Goal: Navigation & Orientation: Find specific page/section

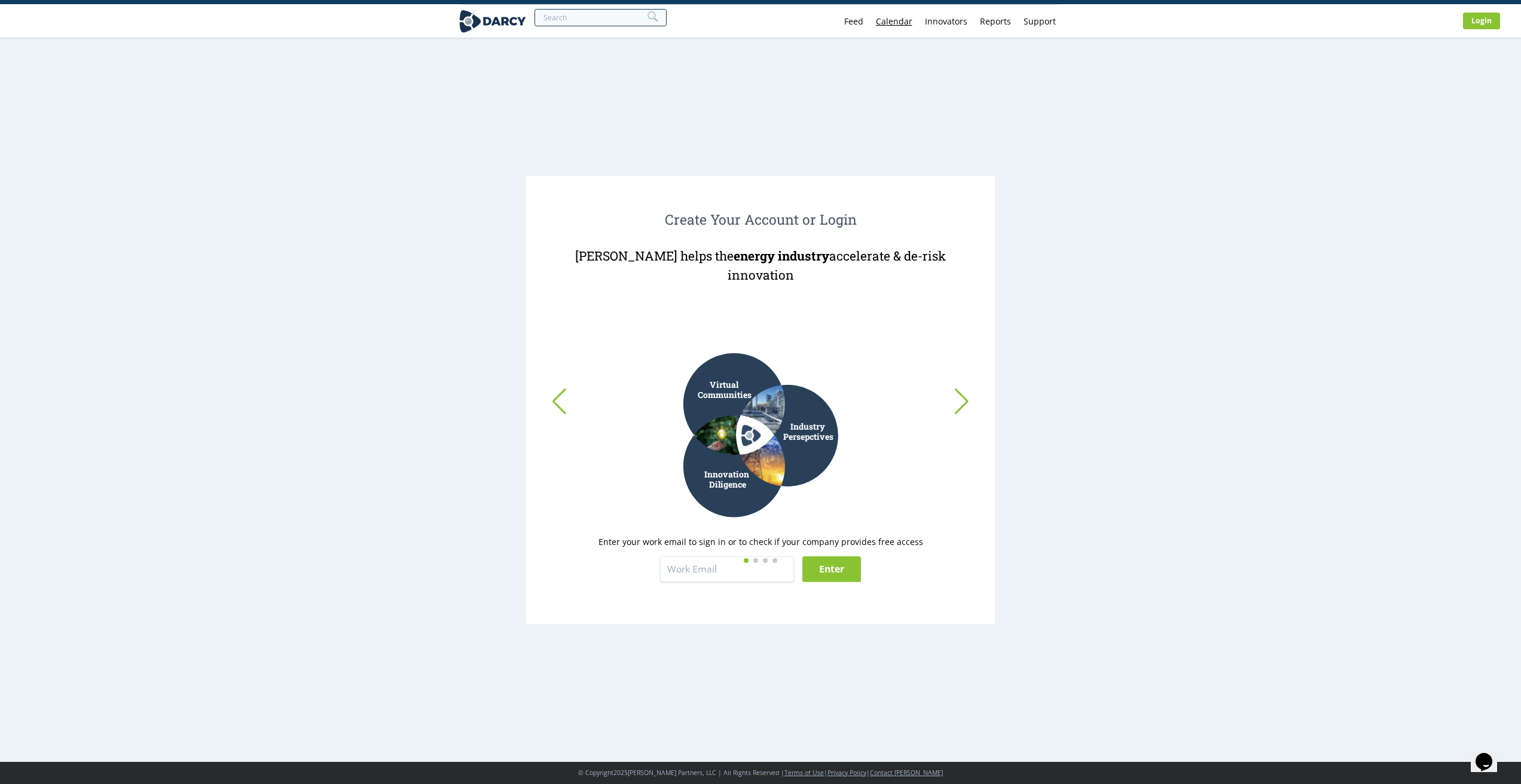
click at [895, 24] on link "Calendar" at bounding box center [894, 22] width 49 height 33
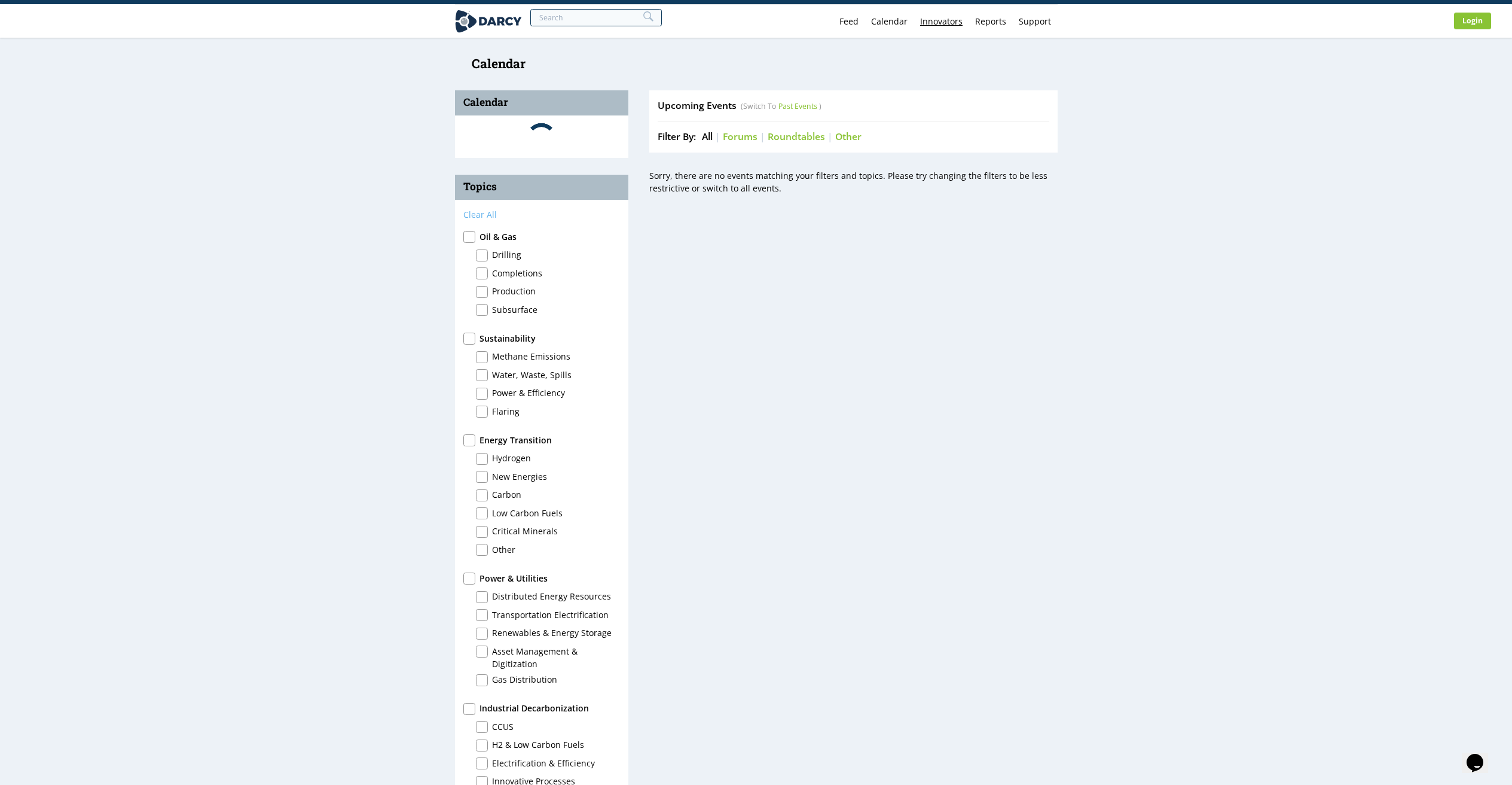
click at [937, 24] on div "Innovators" at bounding box center [941, 22] width 43 height 9
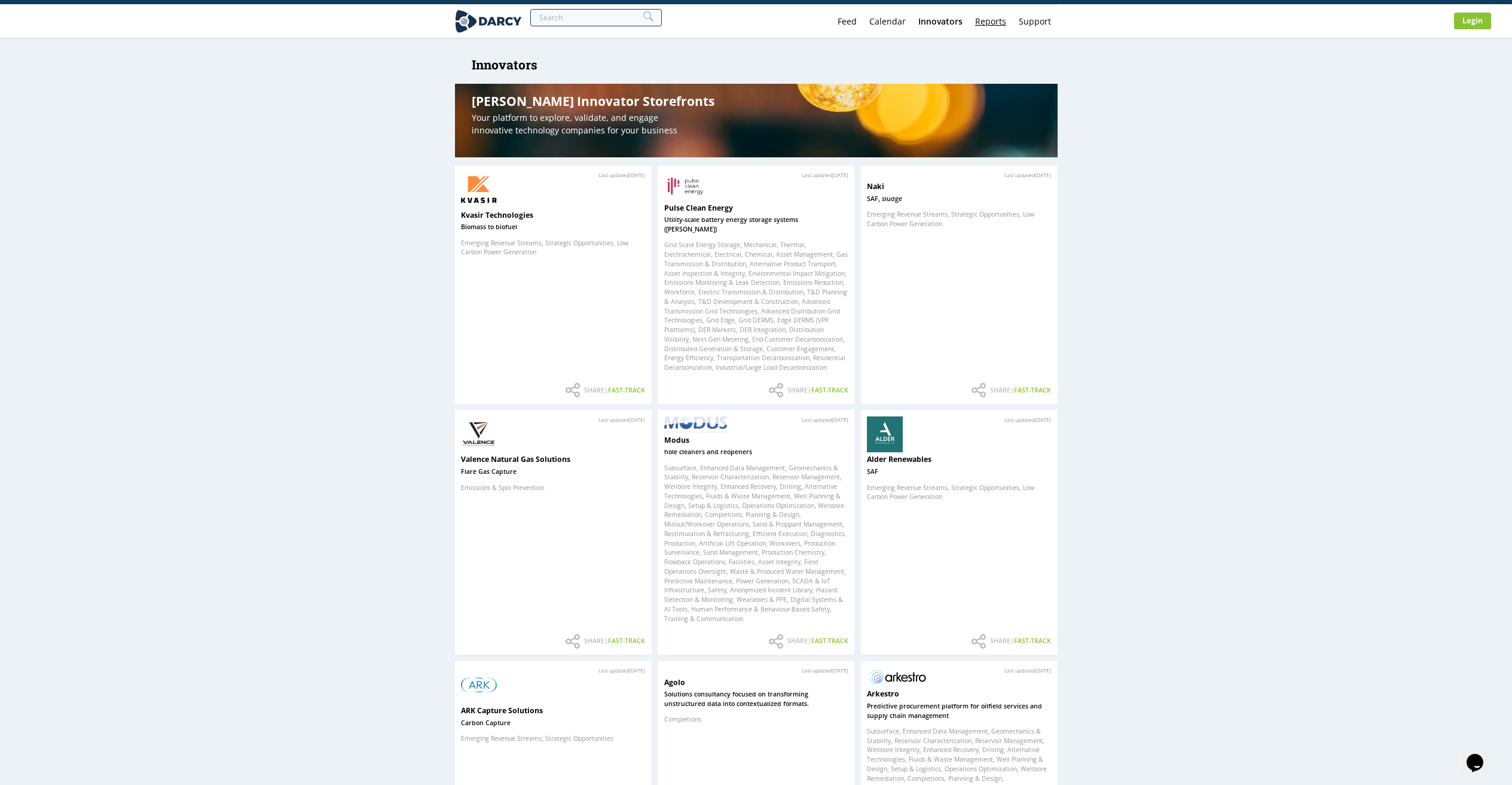
click at [976, 23] on link "Reports" at bounding box center [991, 22] width 43 height 33
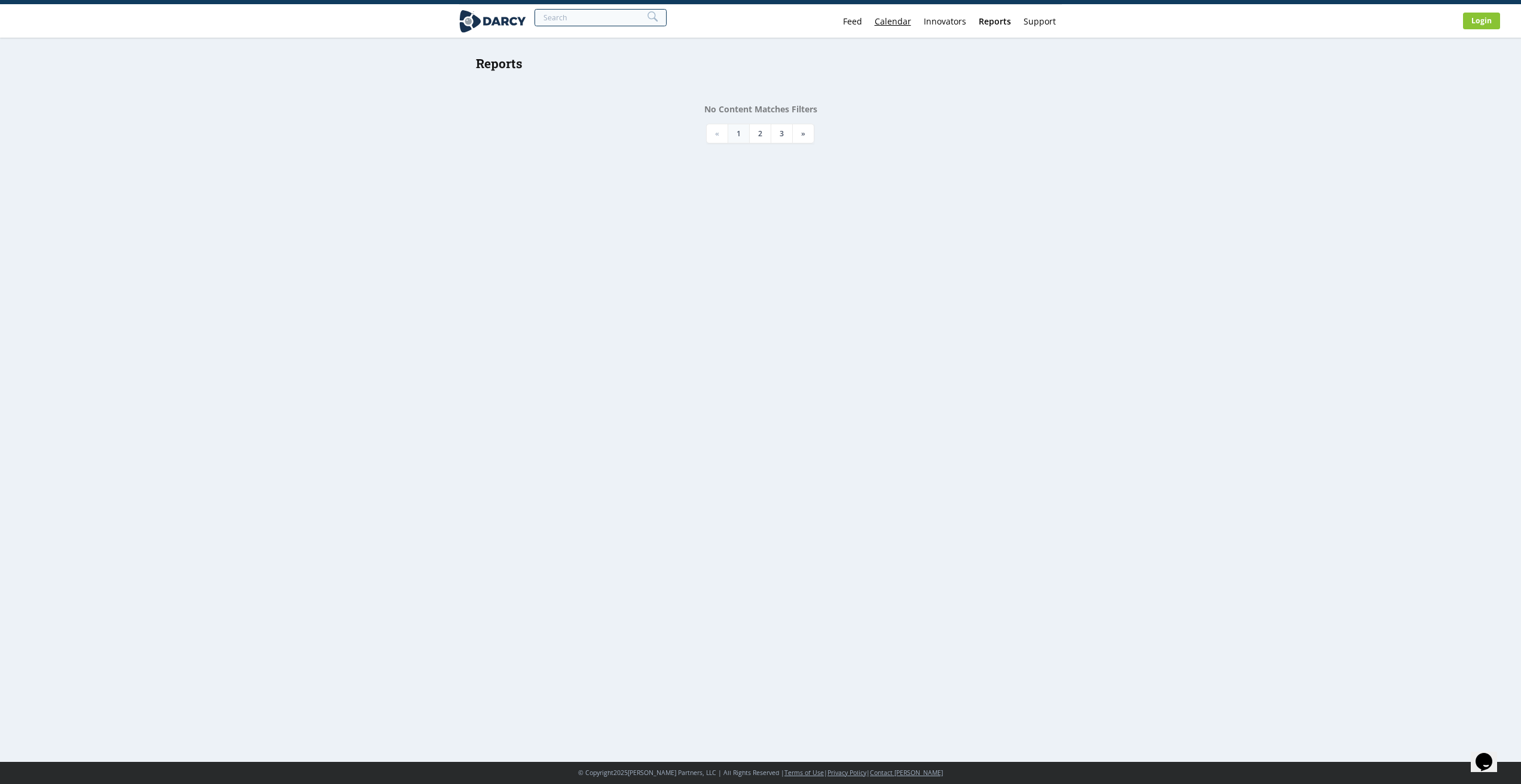
click at [895, 20] on link "Calendar" at bounding box center [892, 22] width 49 height 33
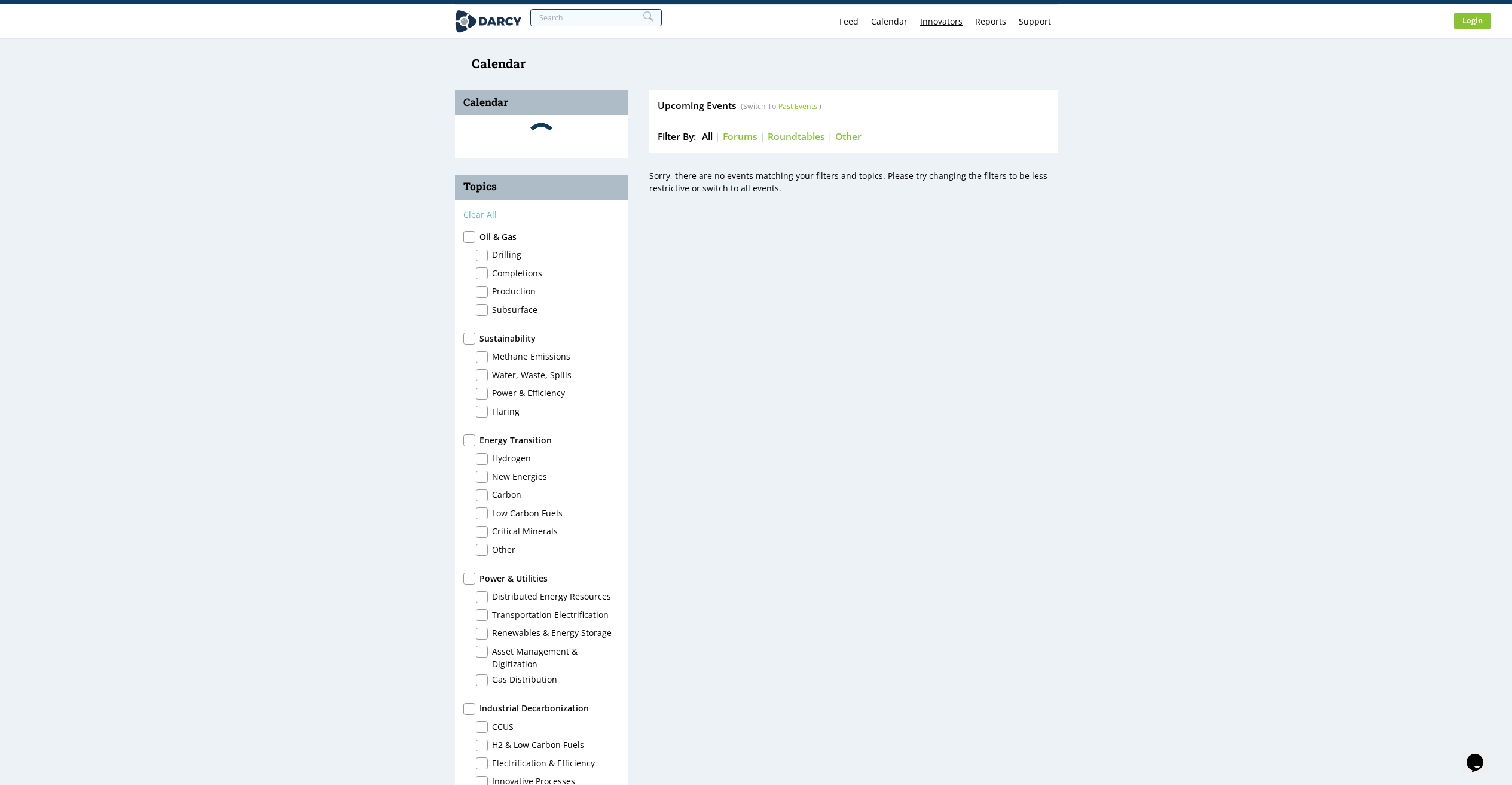
click at [935, 20] on div "Innovators" at bounding box center [941, 22] width 43 height 9
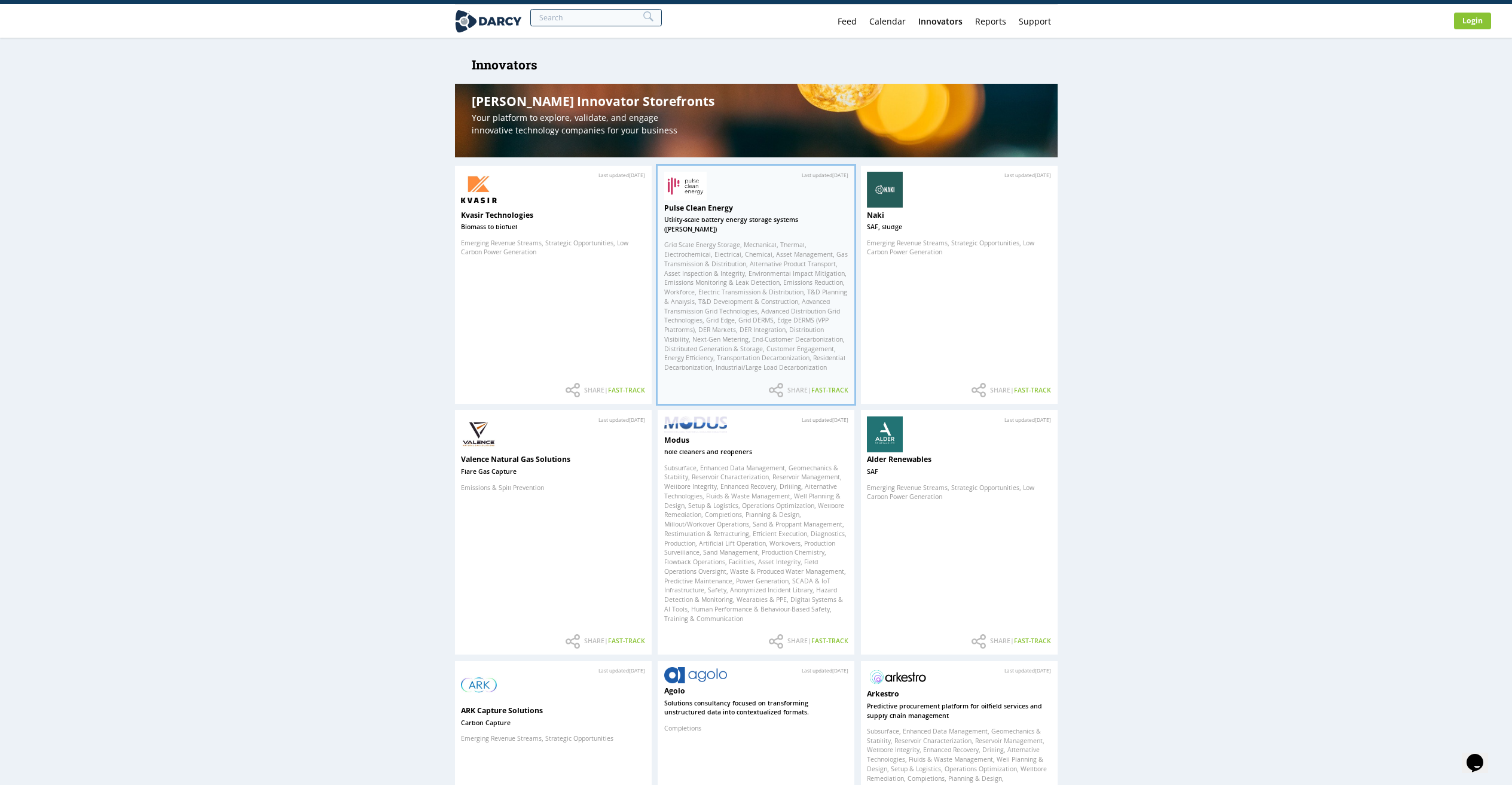
click at [714, 230] on div "Pulse Clean Energy Utility-scale battery energy storage systems ([PERSON_NAME])…" at bounding box center [756, 291] width 184 height 176
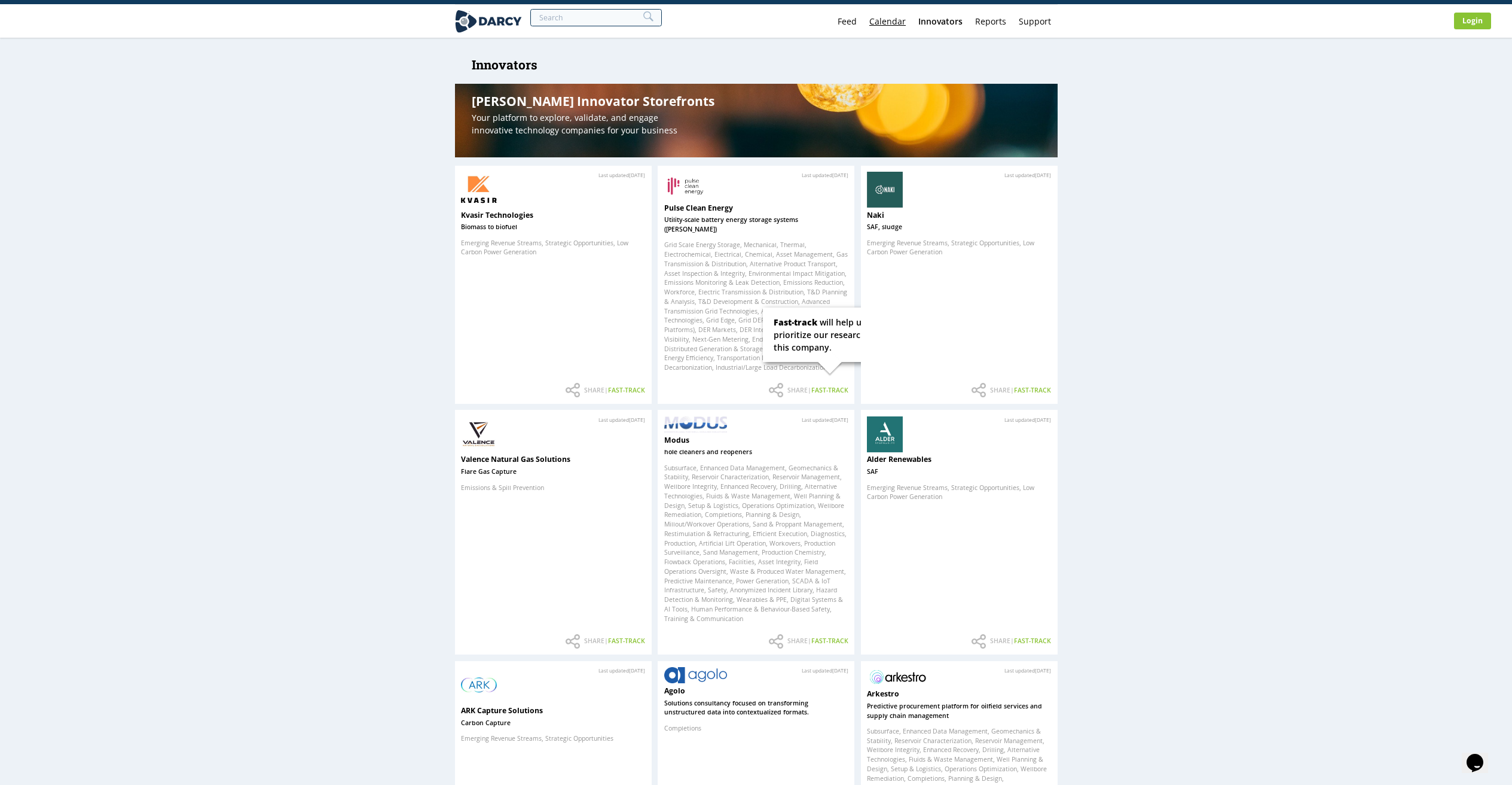
click at [885, 21] on link "Calendar" at bounding box center [888, 22] width 49 height 33
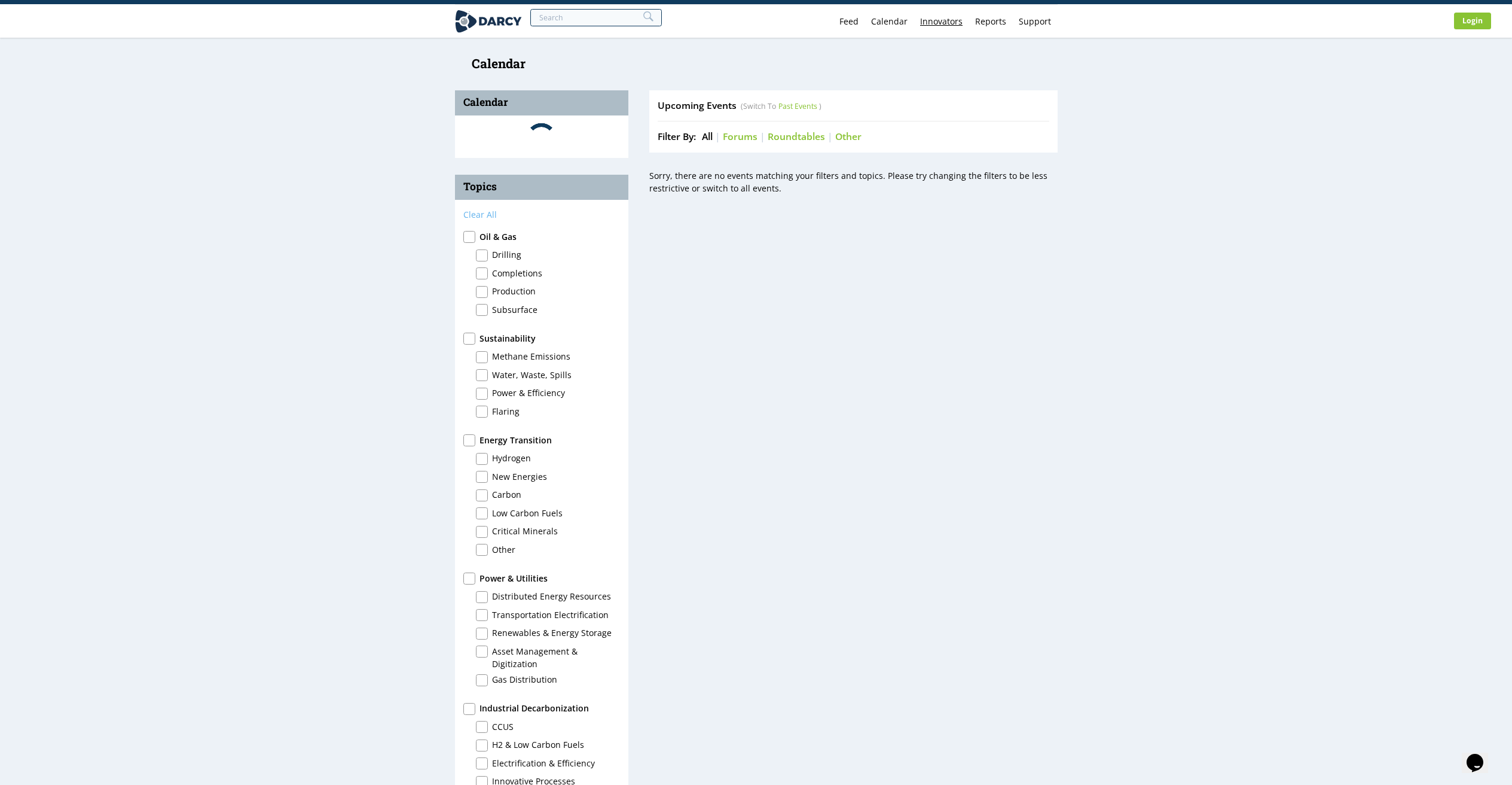
click at [938, 24] on div "Innovators" at bounding box center [941, 22] width 43 height 9
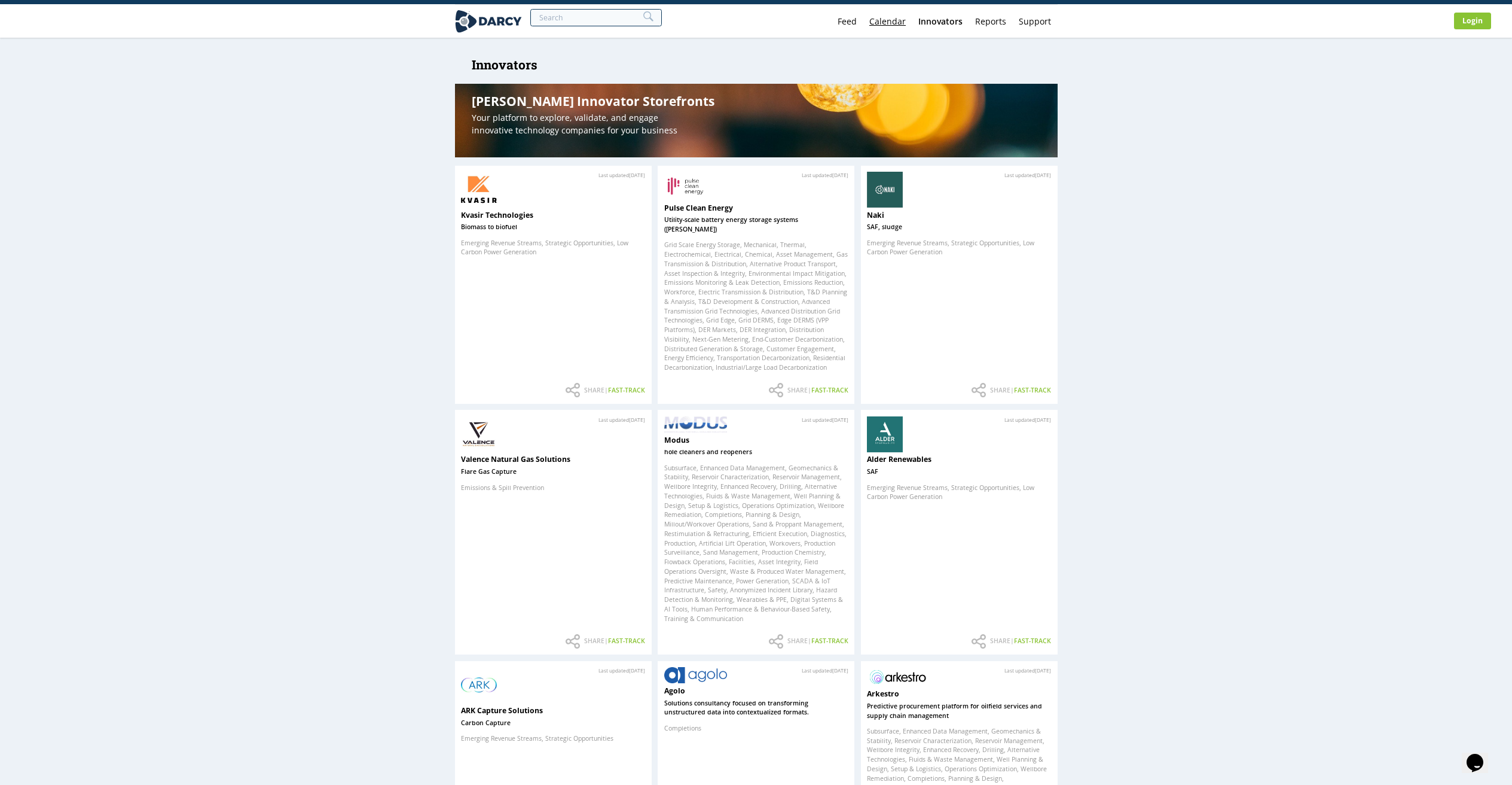
click at [900, 23] on link "Calendar" at bounding box center [888, 22] width 49 height 33
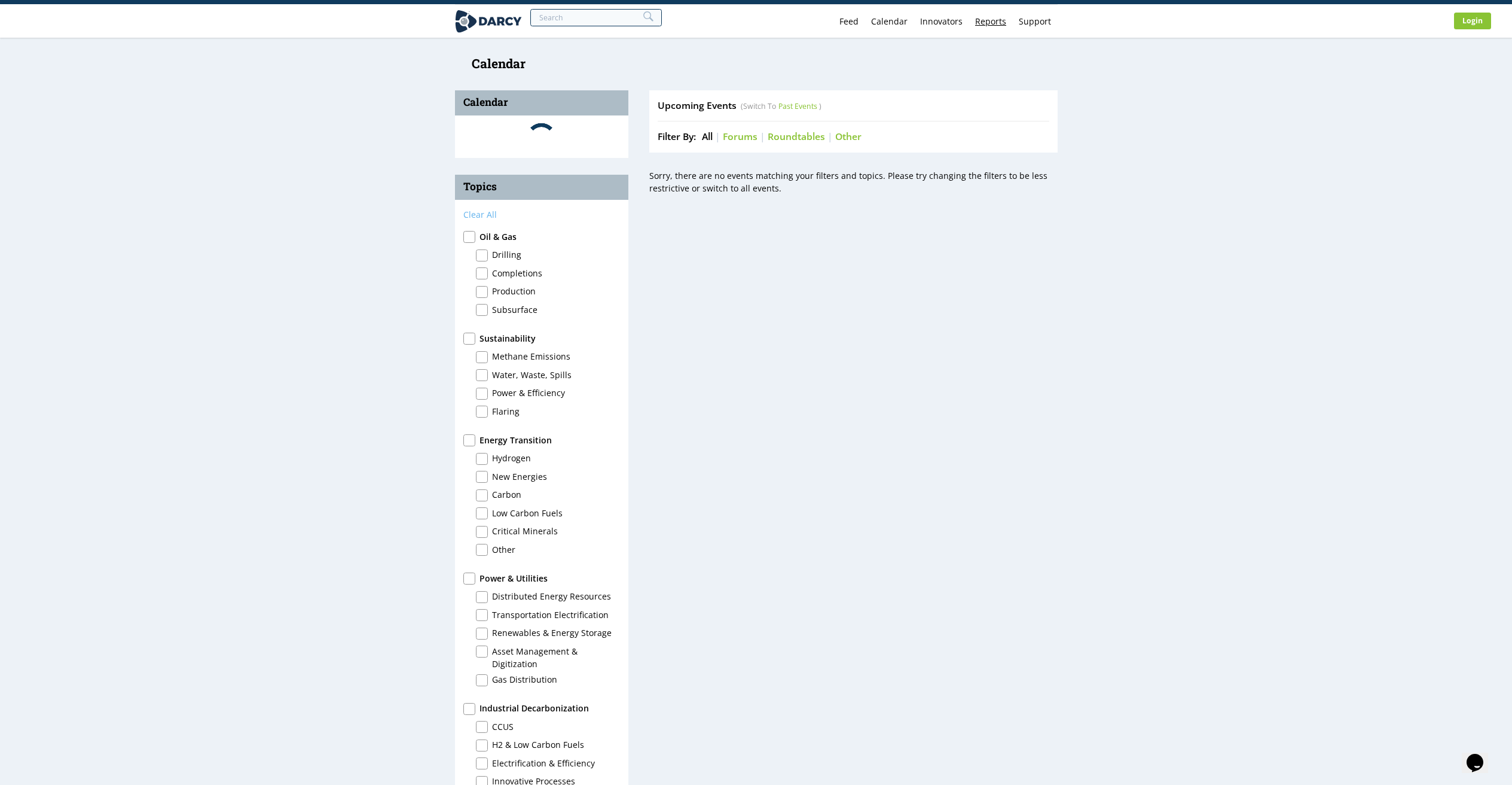
click at [990, 21] on link "Reports" at bounding box center [991, 22] width 43 height 33
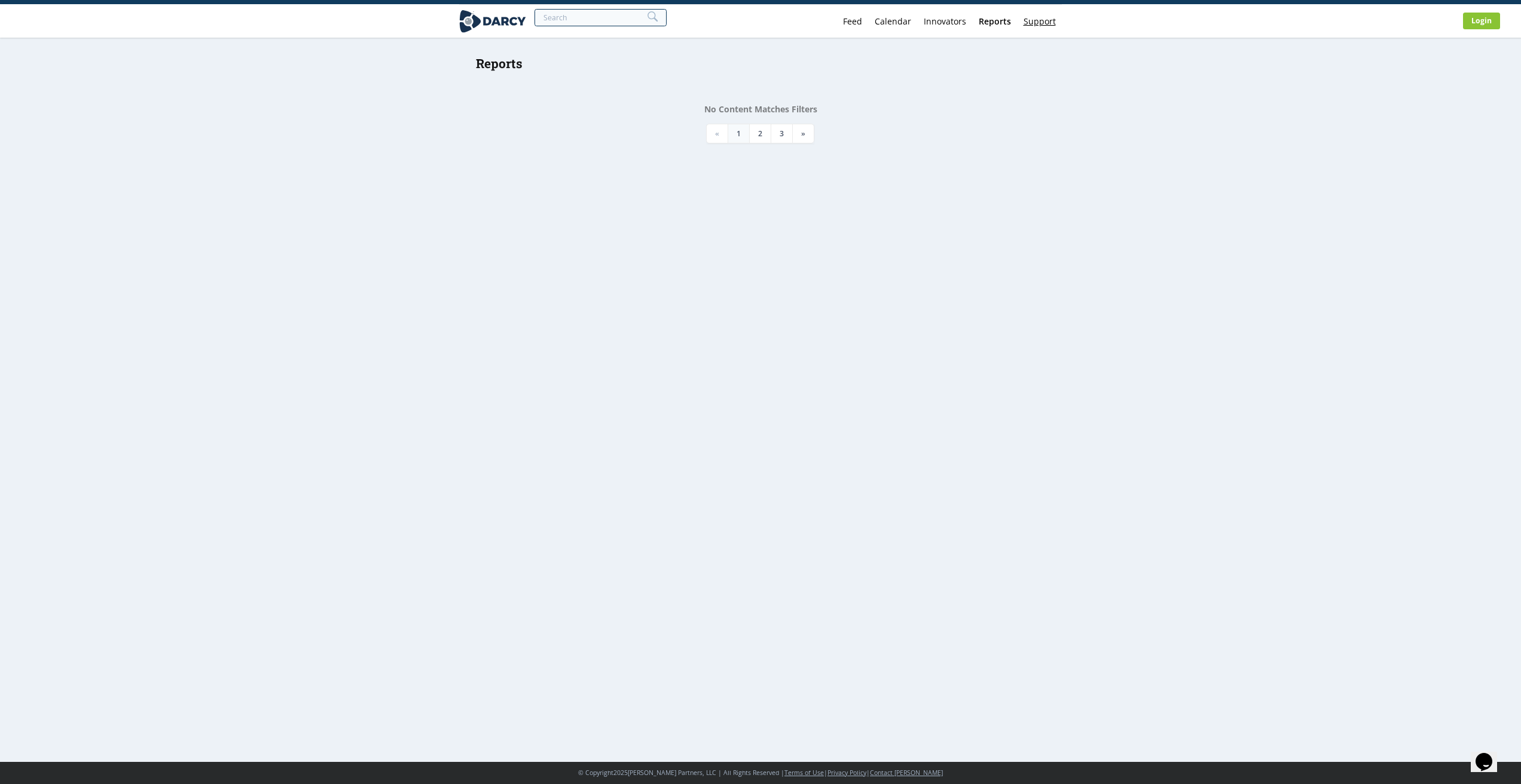
click at [1045, 16] on link "Support" at bounding box center [1039, 22] width 45 height 33
